Goal: Register for event/course

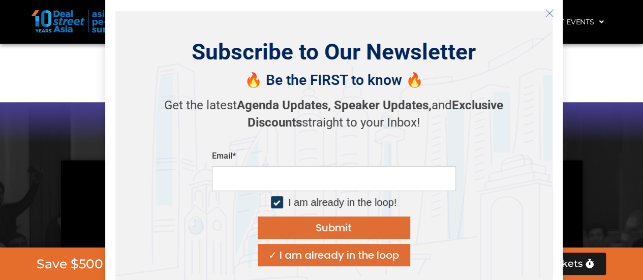
scroll to position [974, 0]
click at [548, 12] on line "Close" at bounding box center [548, 12] width 7 height 7
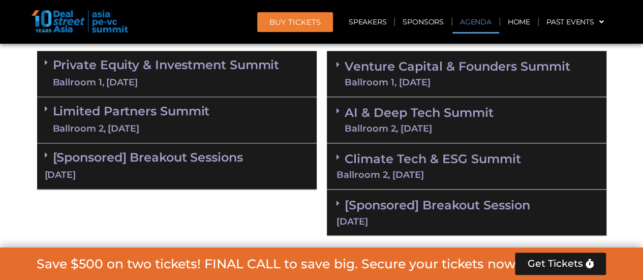
scroll to position [733, 0]
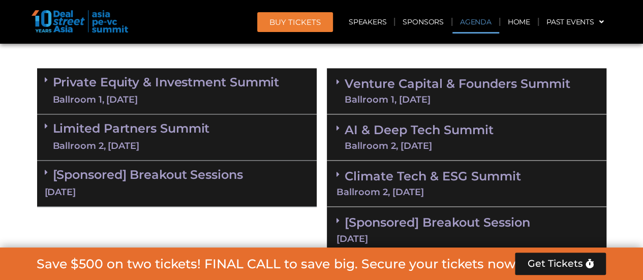
click at [172, 92] on link "Private Equity & Investment Summit Ballroom 1, [DATE]" at bounding box center [166, 91] width 227 height 30
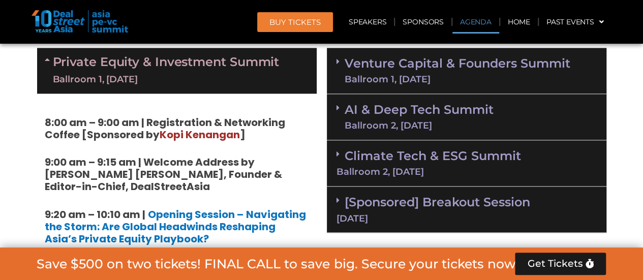
click at [463, 77] on div "Ballroom 1, [DATE]" at bounding box center [457, 79] width 226 height 9
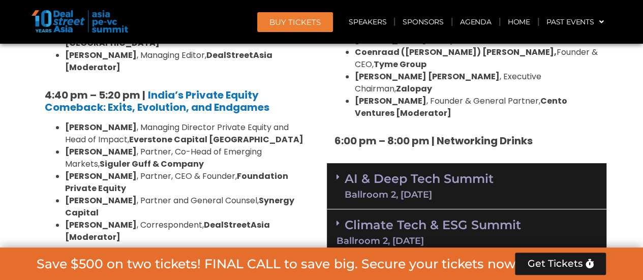
scroll to position [2115, 0]
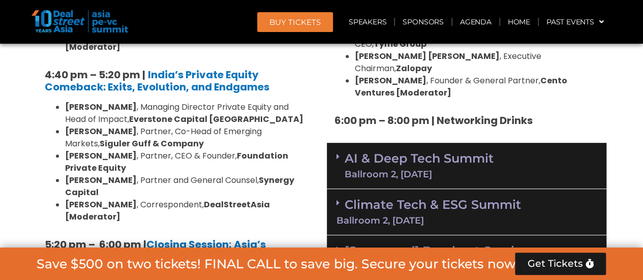
click at [512, 143] on div "AI & Deep Tech Summit Ballroom 2, [DATE]" at bounding box center [466, 166] width 279 height 46
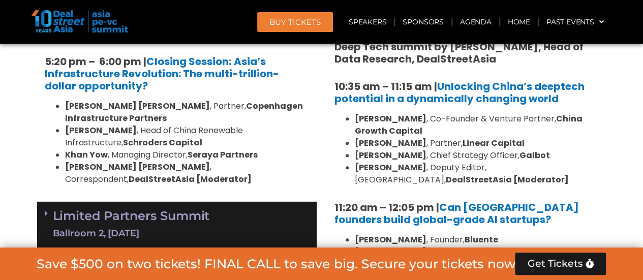
scroll to position [2277, 0]
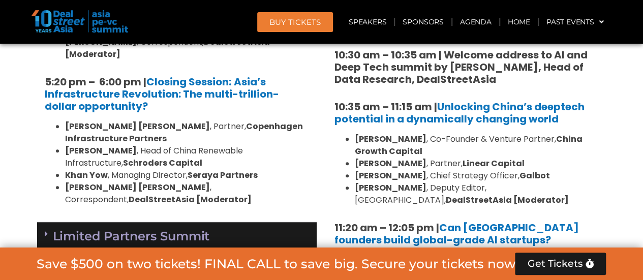
click at [287, 23] on span "BUY Tickets" at bounding box center [294, 22] width 51 height 8
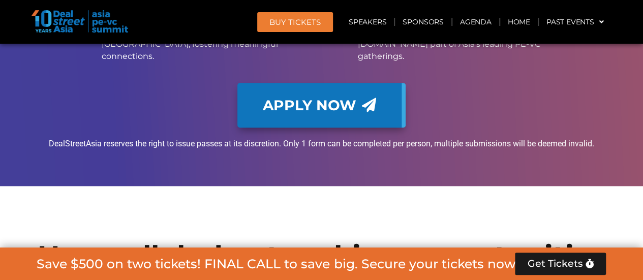
scroll to position [10815, 0]
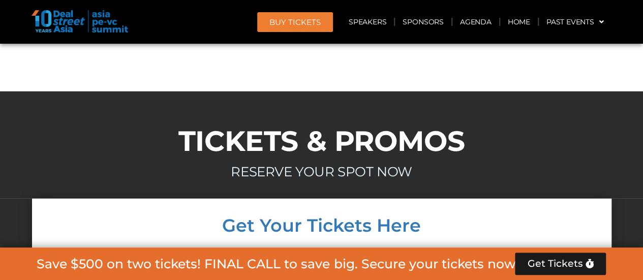
scroll to position [10998, 0]
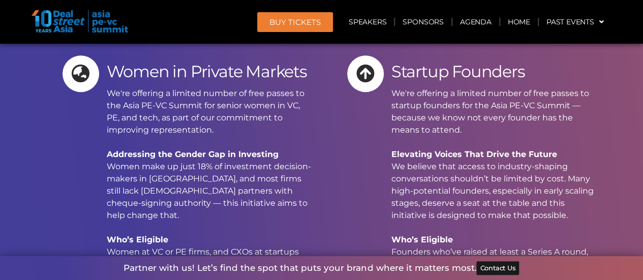
scroll to position [12075, 0]
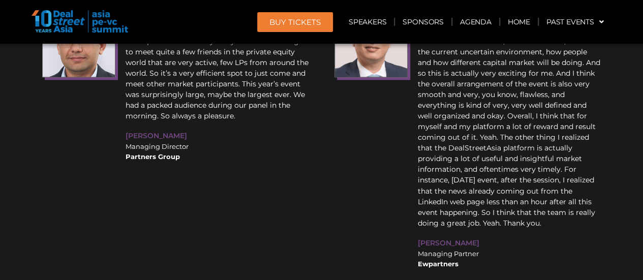
scroll to position [14290, 0]
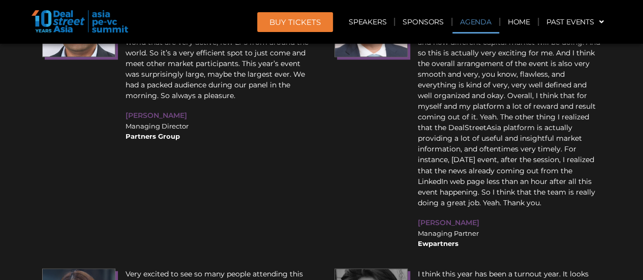
click at [467, 29] on link "Agenda" at bounding box center [475, 21] width 47 height 23
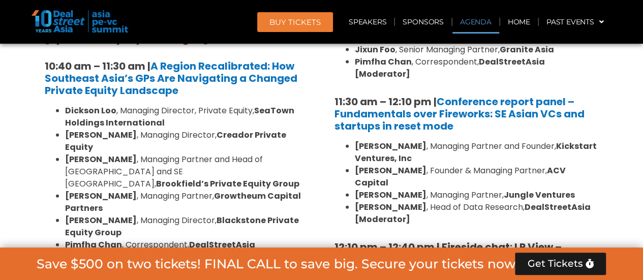
scroll to position [659, 0]
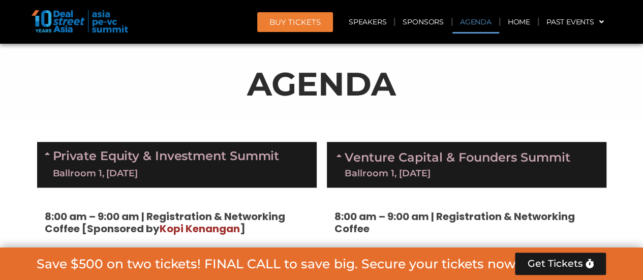
click at [615, 104] on section "AGENDA" at bounding box center [321, 80] width 643 height 82
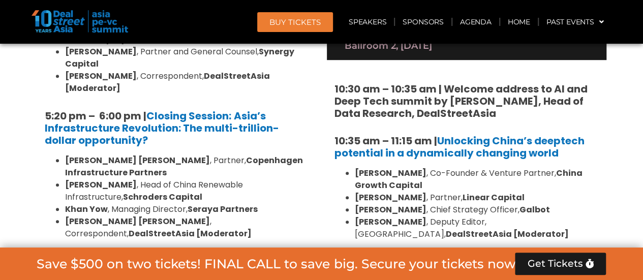
scroll to position [2244, 0]
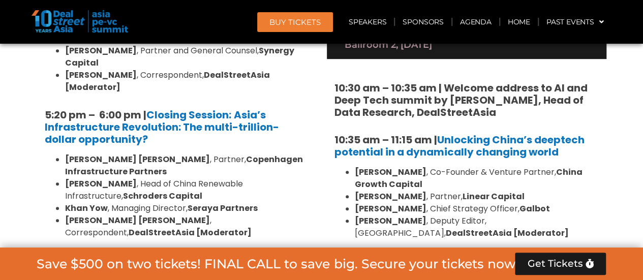
click at [238, 255] on div "Limited Partners [GEOGRAPHIC_DATA] 2, [DATE]" at bounding box center [176, 278] width 279 height 46
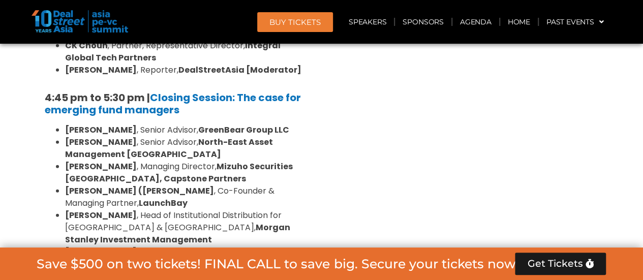
scroll to position [3382, 0]
